Goal: Task Accomplishment & Management: Manage account settings

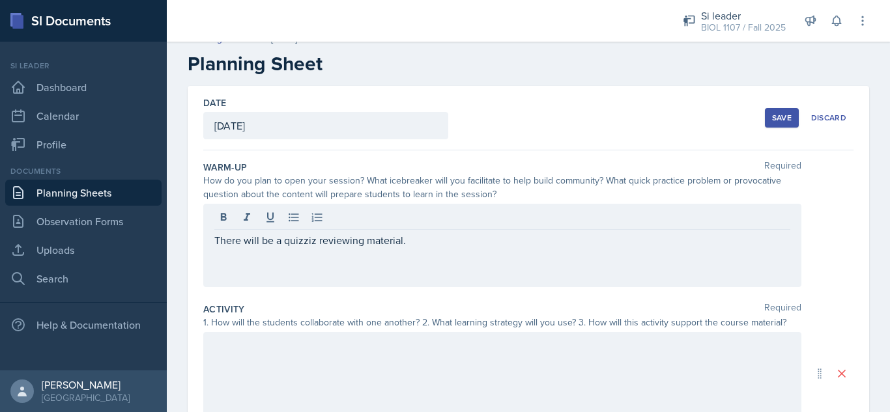
scroll to position [15, 0]
click at [775, 118] on div "Save" at bounding box center [782, 119] width 20 height 10
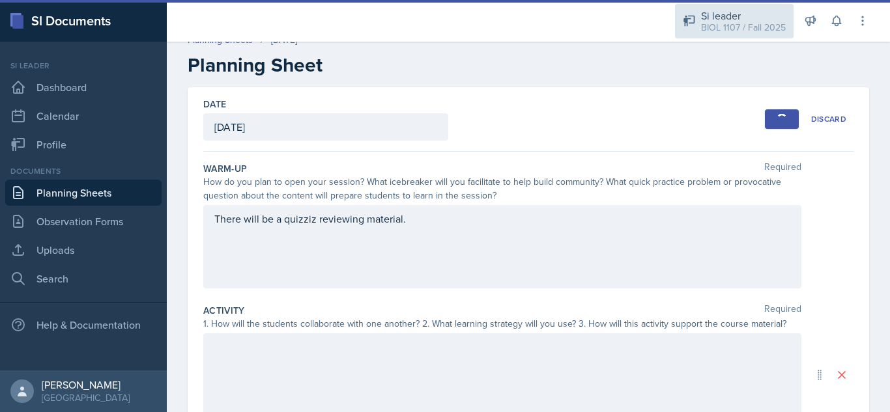
click at [739, 25] on div "BIOL 1107 / Fall 2025" at bounding box center [743, 28] width 85 height 14
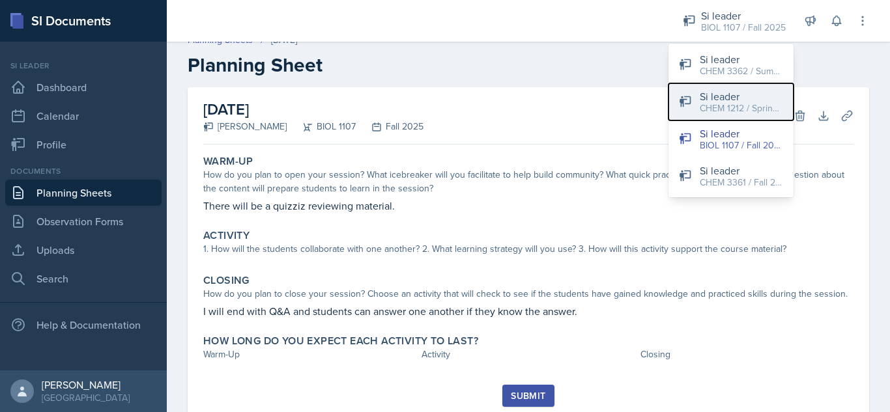
click at [714, 95] on div "Si leader" at bounding box center [741, 97] width 83 height 16
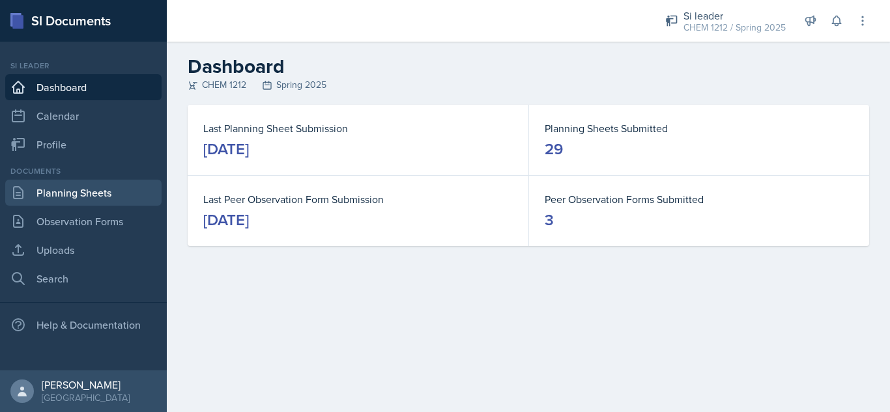
click at [108, 189] on link "Planning Sheets" at bounding box center [83, 193] width 156 height 26
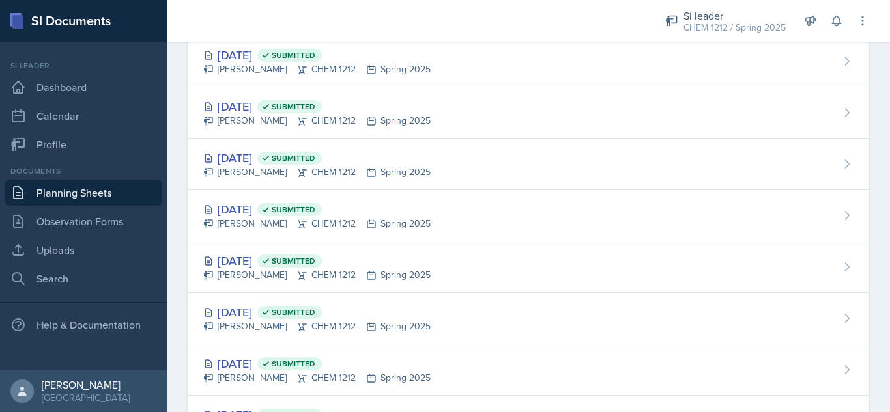
scroll to position [222, 0]
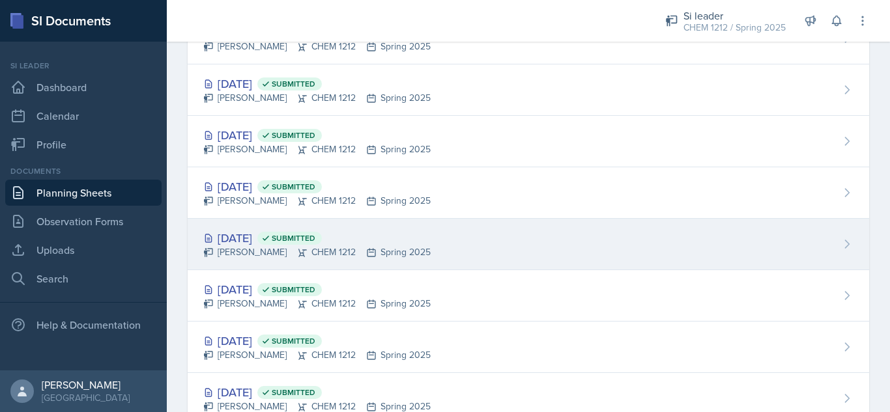
click at [432, 234] on div "[DATE] Submitted [PERSON_NAME] CHEM 1212 Spring 2025" at bounding box center [528, 244] width 681 height 51
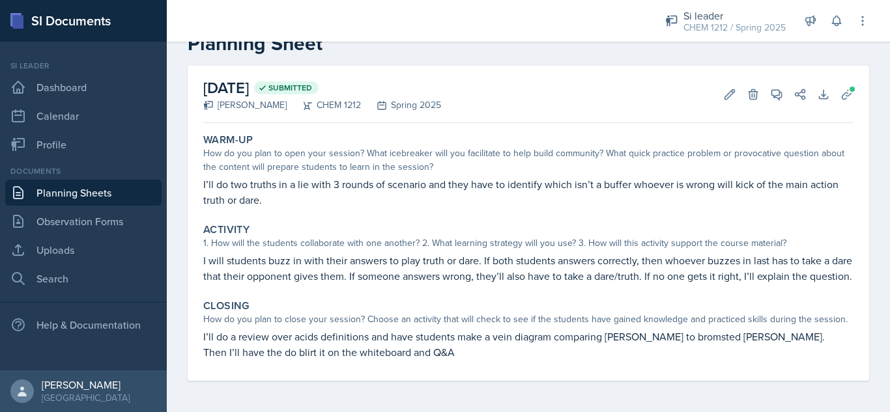
scroll to position [47, 0]
click at [723, 88] on icon at bounding box center [729, 94] width 13 height 13
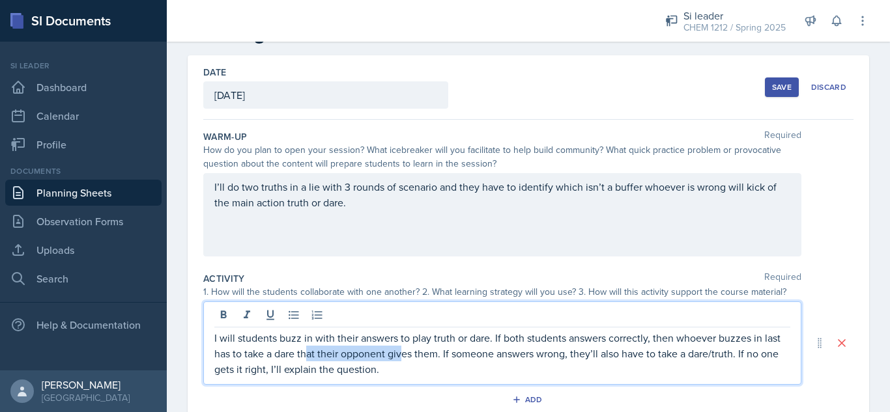
drag, startPoint x: 405, startPoint y: 350, endPoint x: 306, endPoint y: 356, distance: 99.2
click at [306, 356] on p "I will students buzz in with their answers to play truth or dare. If both stude…" at bounding box center [502, 353] width 576 height 47
click at [419, 375] on p "I will students buzz in with their answers to play truth or dare. If both stude…" at bounding box center [502, 353] width 576 height 47
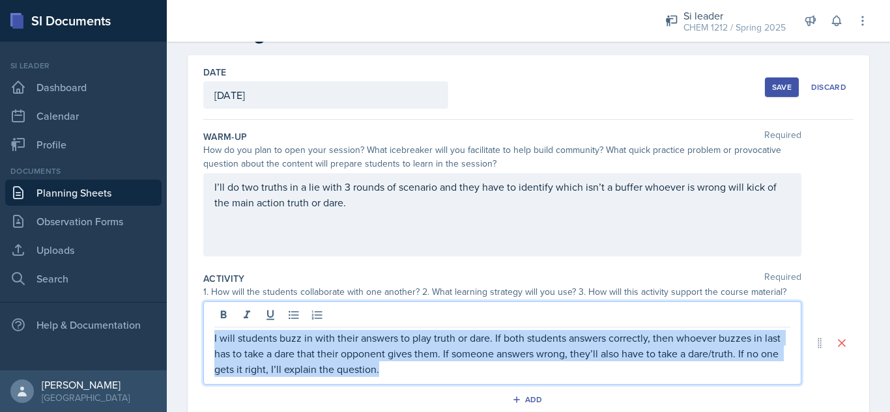
drag, startPoint x: 419, startPoint y: 375, endPoint x: 186, endPoint y: 330, distance: 237.5
click at [186, 330] on div "Date [DATE] [DATE] 27 28 29 30 31 1 2 3 4 5 6 7 8 9 10 11 12 13 14 15 16 17 18 …" at bounding box center [528, 329] width 723 height 548
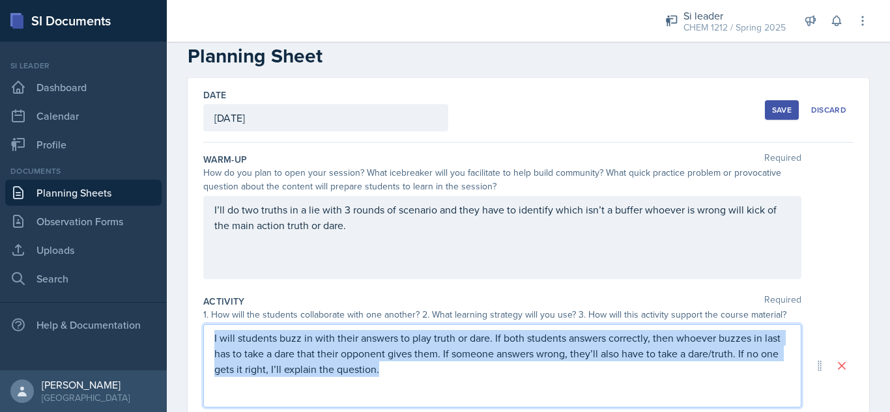
copy p "I will students buzz in with their answers to play truth or dare. If both stude…"
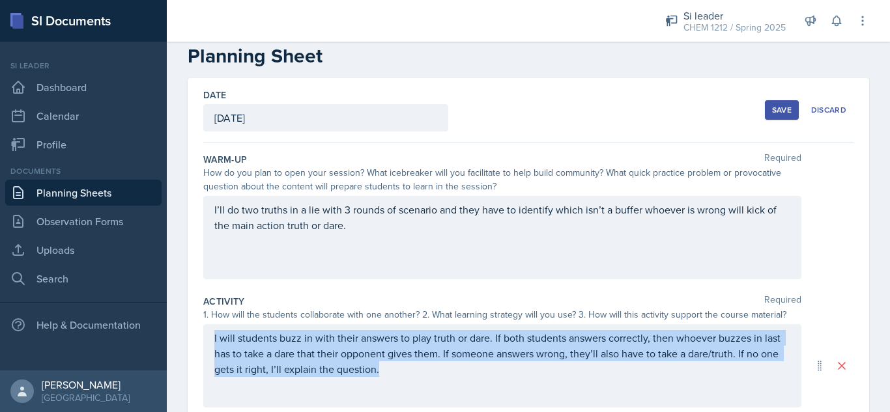
click at [765, 111] on button "Save" at bounding box center [782, 110] width 34 height 20
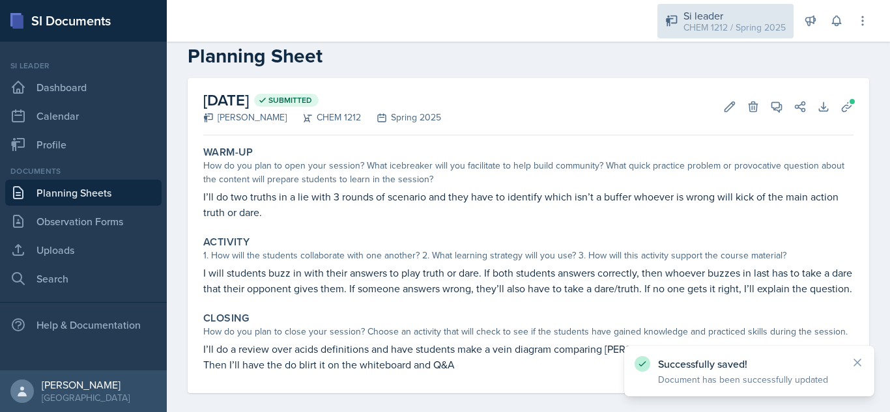
click at [692, 21] on div "CHEM 1212 / Spring 2025" at bounding box center [734, 28] width 102 height 14
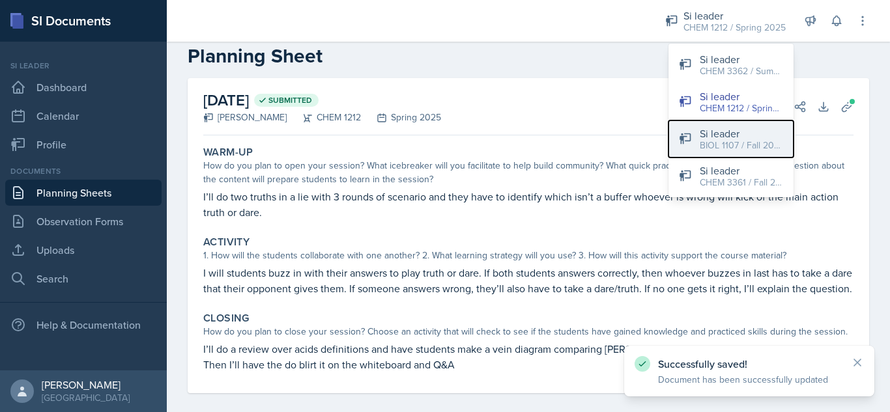
click at [700, 144] on div "BIOL 1107 / Fall 2025" at bounding box center [741, 146] width 83 height 14
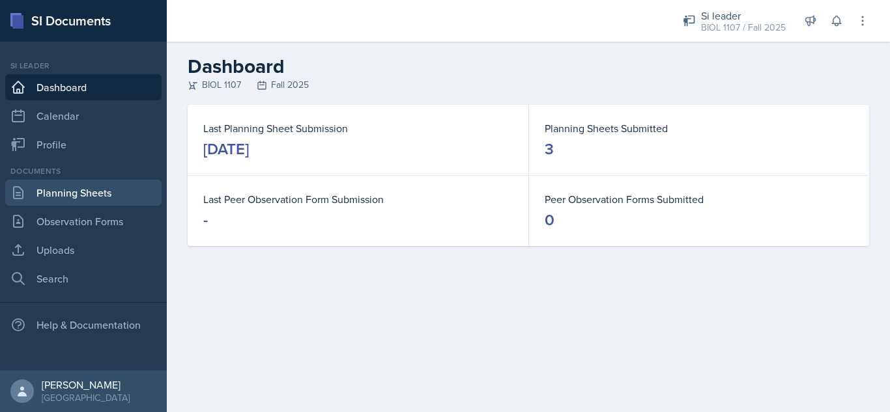
click at [106, 194] on link "Planning Sheets" at bounding box center [83, 193] width 156 height 26
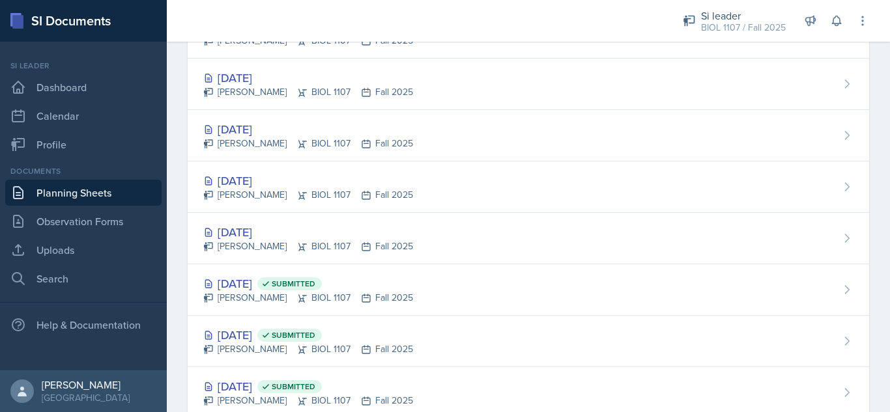
scroll to position [1140, 0]
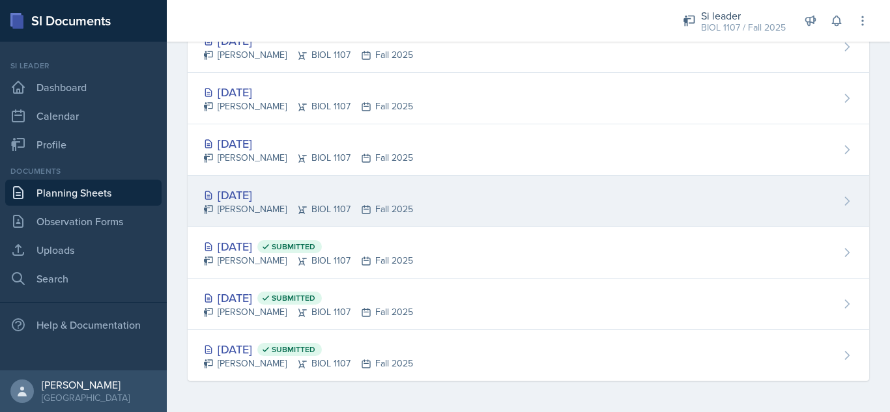
click at [459, 190] on div "[DATE] [PERSON_NAME] BIOL 1107 Fall 2025" at bounding box center [528, 201] width 681 height 51
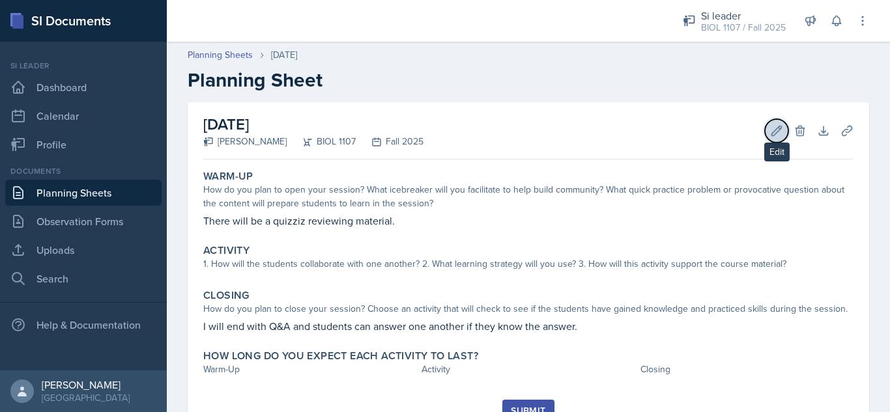
click at [765, 130] on button "Edit" at bounding box center [776, 130] width 23 height 23
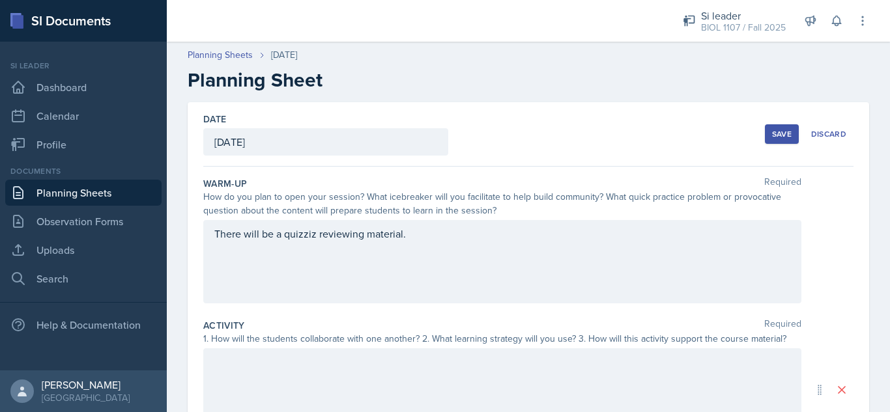
click at [427, 377] on div at bounding box center [502, 389] width 598 height 83
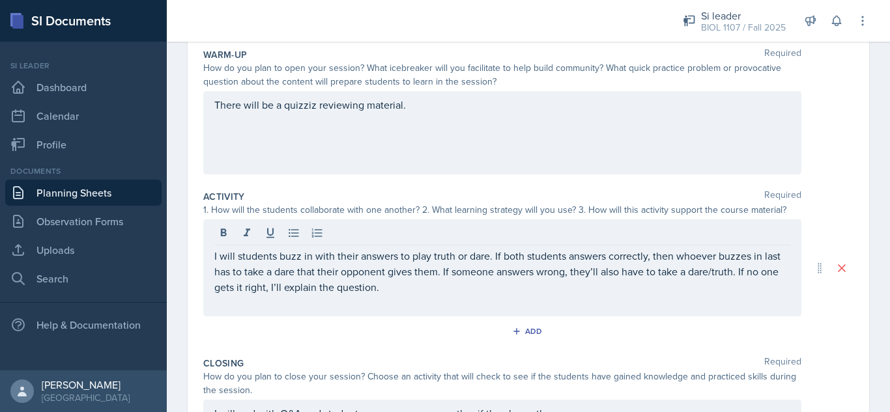
scroll to position [142, 0]
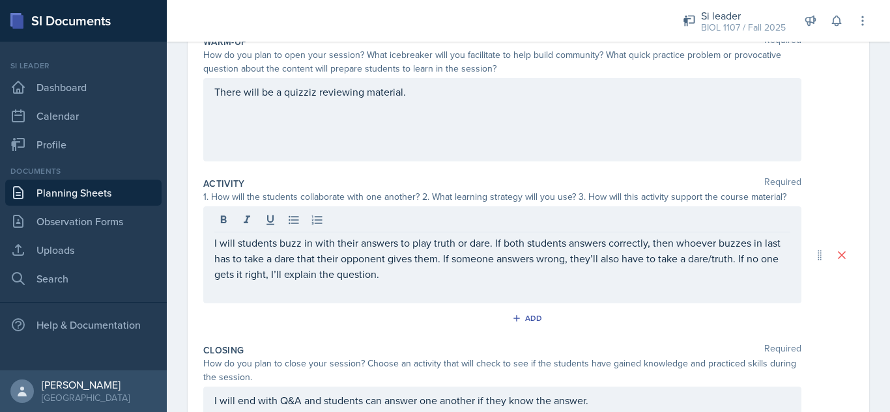
click at [424, 276] on p "I will students buzz in with their answers to play truth or dare. If both stude…" at bounding box center [502, 258] width 576 height 47
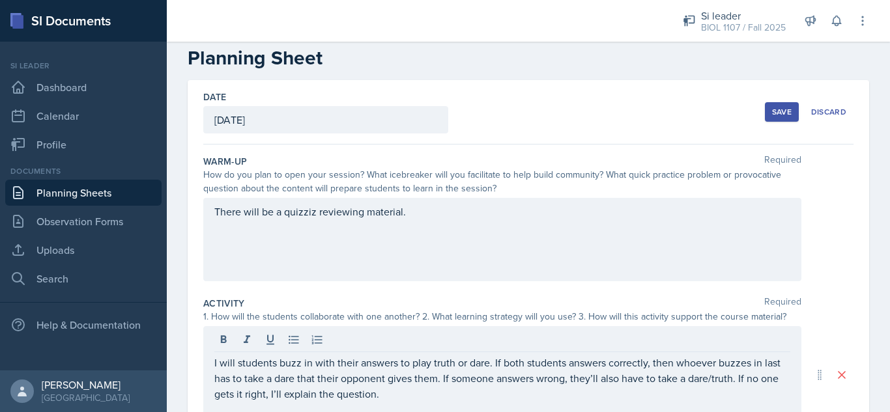
scroll to position [14, 0]
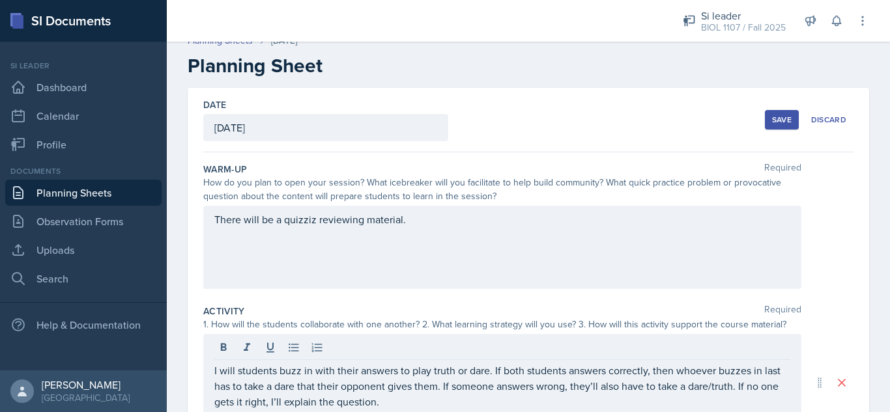
click at [772, 124] on div "Save" at bounding box center [782, 120] width 20 height 10
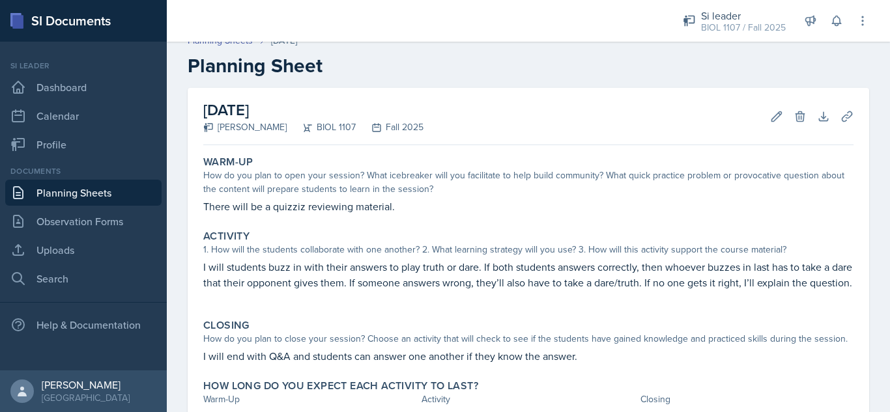
scroll to position [0, 0]
